Goal: Task Accomplishment & Management: Manage account settings

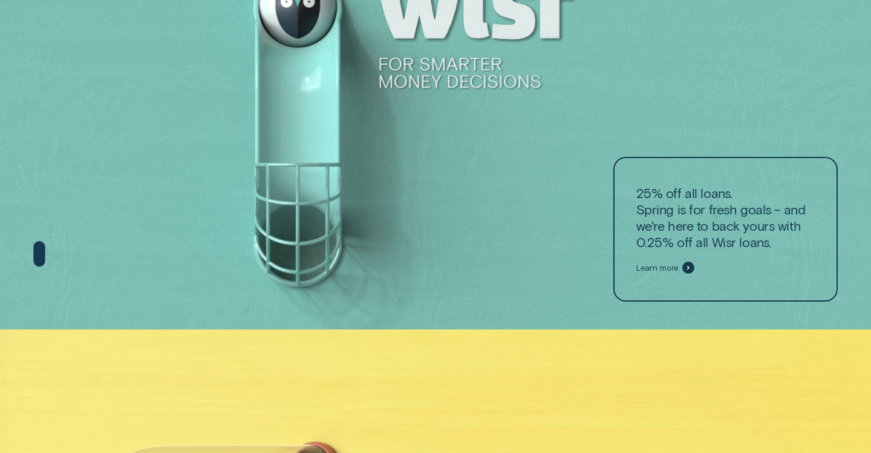
scroll to position [124, 0]
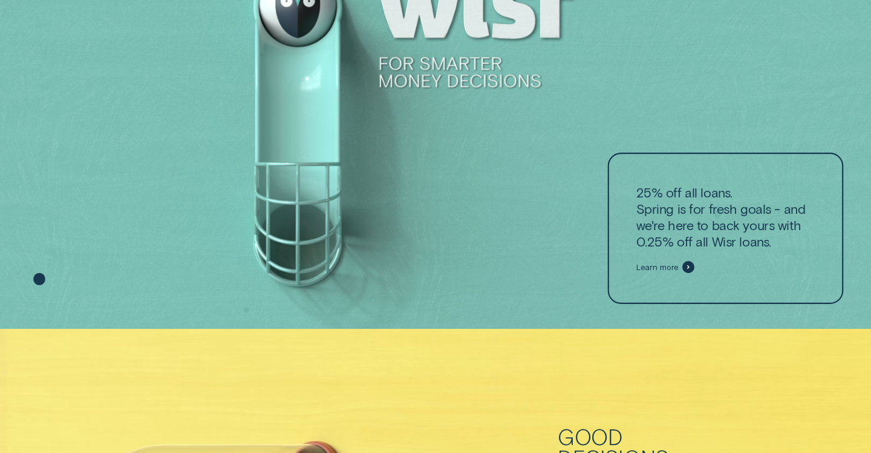
click at [673, 264] on span "Learn more" at bounding box center [658, 267] width 43 height 10
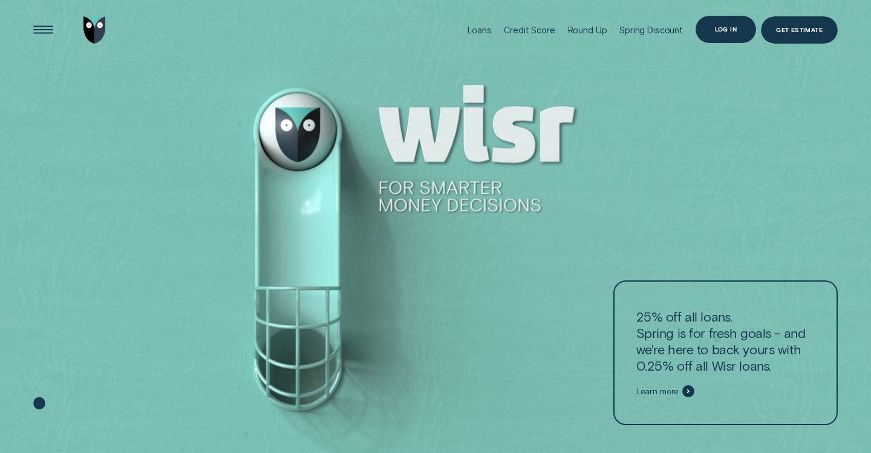
click at [724, 35] on div "Log in" at bounding box center [726, 29] width 61 height 27
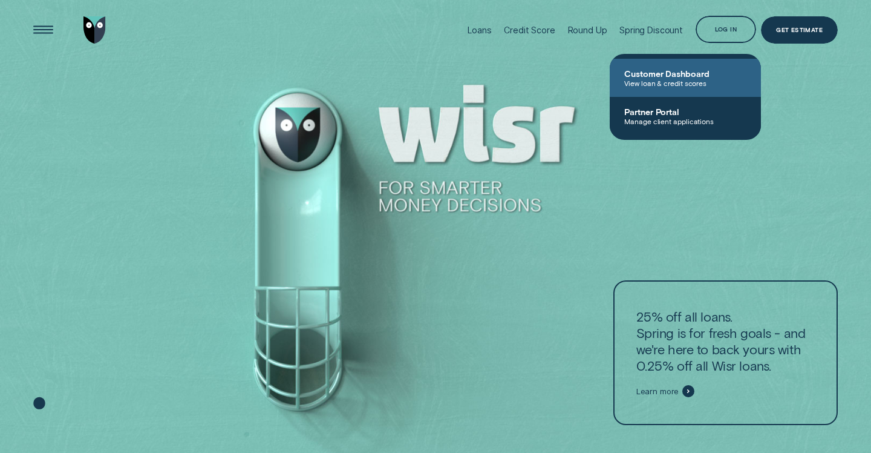
click at [646, 79] on span "View loan & credit scores" at bounding box center [685, 83] width 122 height 8
